Goal: Obtain resource: Obtain resource

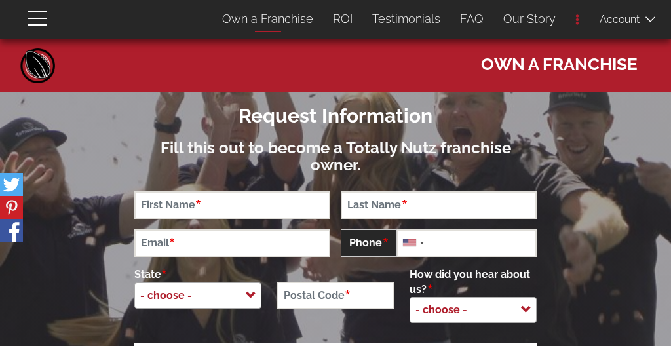
click at [254, 15] on link "Own a Franchise" at bounding box center [267, 19] width 111 height 28
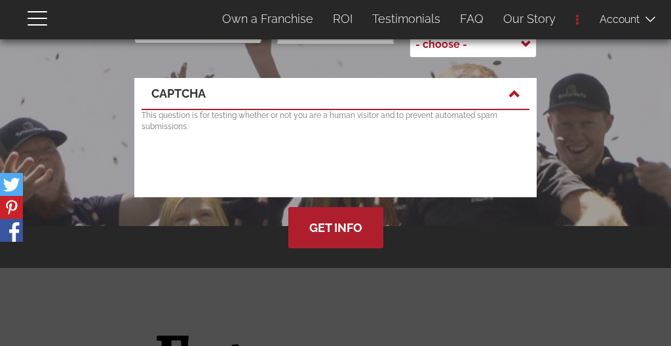
scroll to position [268, 0]
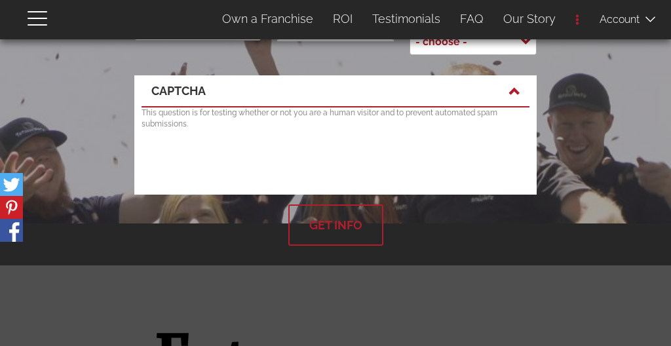
click at [315, 208] on button "Get Info" at bounding box center [335, 224] width 95 height 41
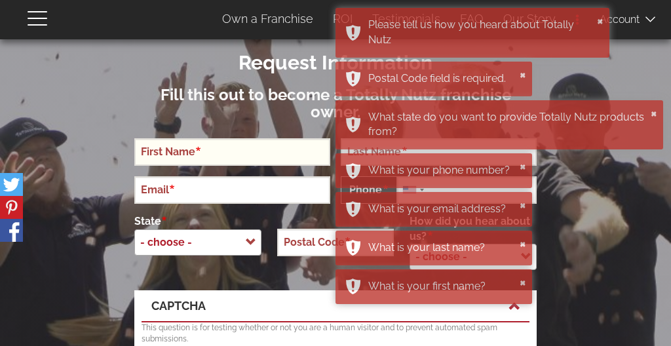
scroll to position [53, 0]
click at [107, 58] on section at bounding box center [335, 238] width 671 height 399
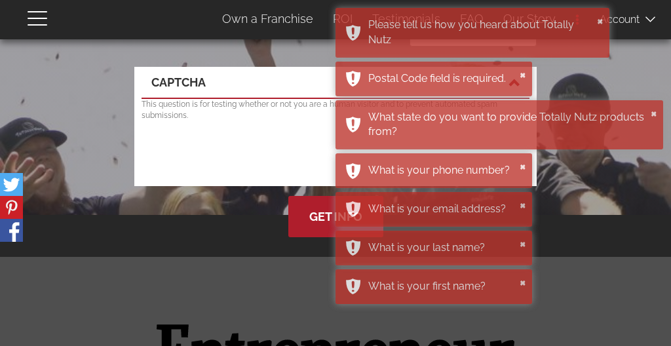
scroll to position [292, 0]
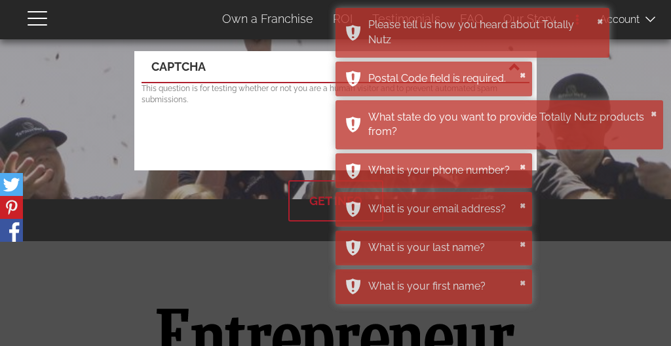
click at [324, 183] on button "Get Info" at bounding box center [335, 200] width 95 height 41
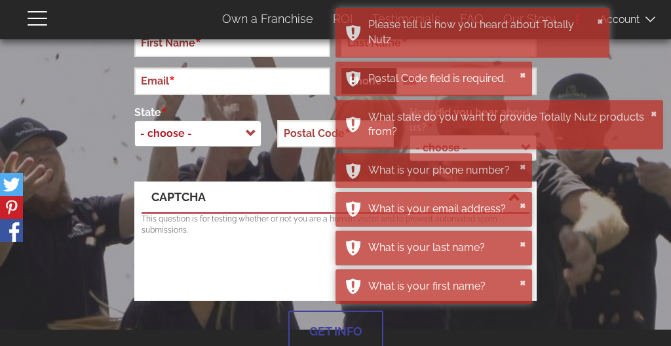
scroll to position [57, 0]
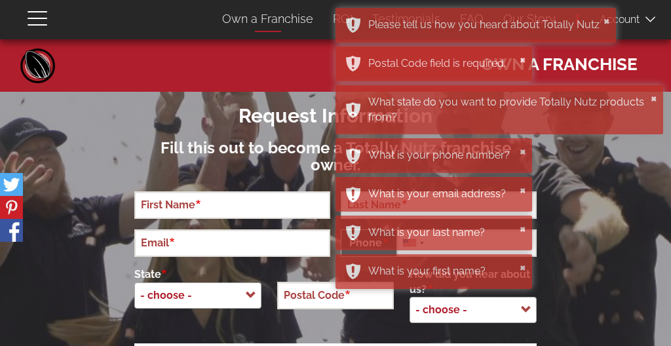
click at [252, 20] on link "Own a Franchise" at bounding box center [267, 19] width 111 height 28
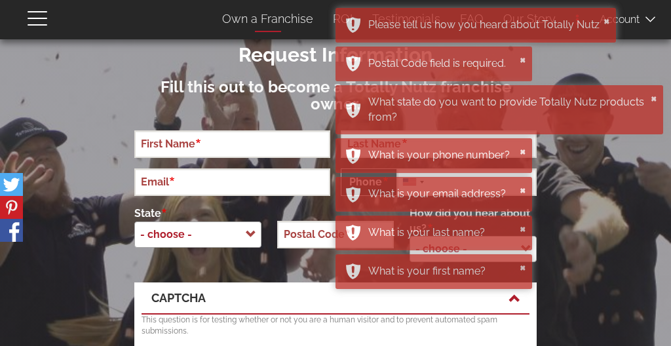
scroll to position [85, 0]
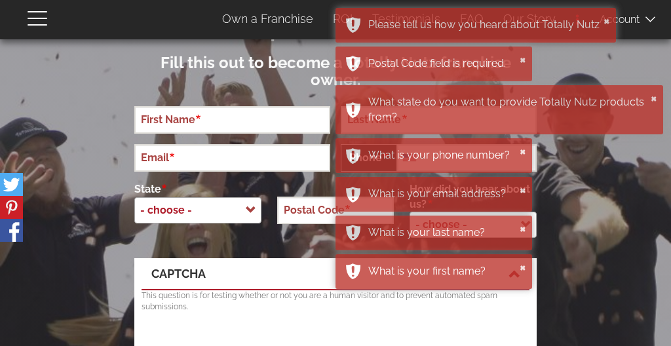
click at [111, 75] on section at bounding box center [335, 206] width 671 height 399
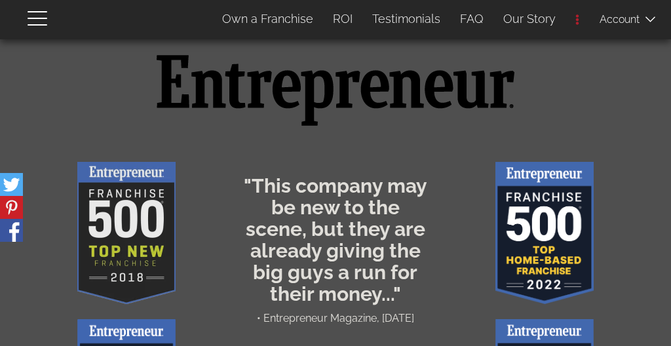
scroll to position [511, 0]
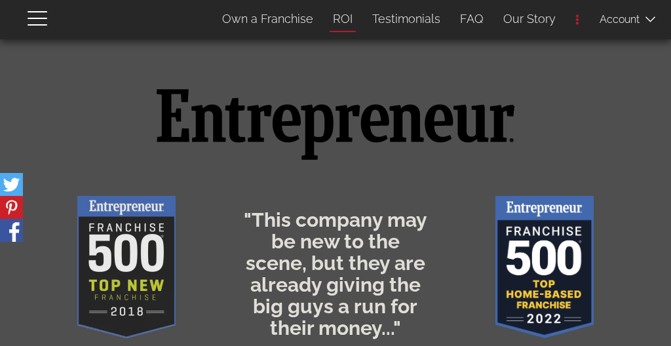
click at [348, 20] on link "ROI" at bounding box center [342, 19] width 39 height 28
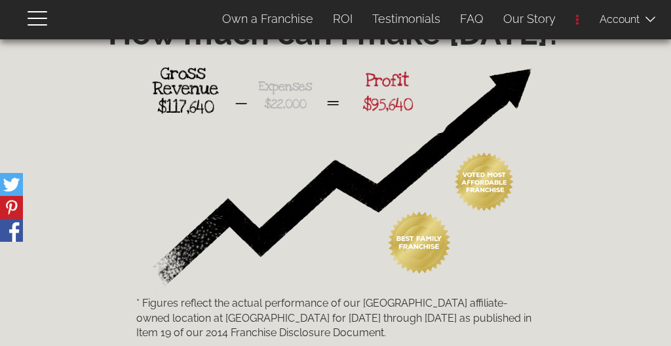
scroll to position [1895, 0]
